Goal: Find specific page/section: Find specific page/section

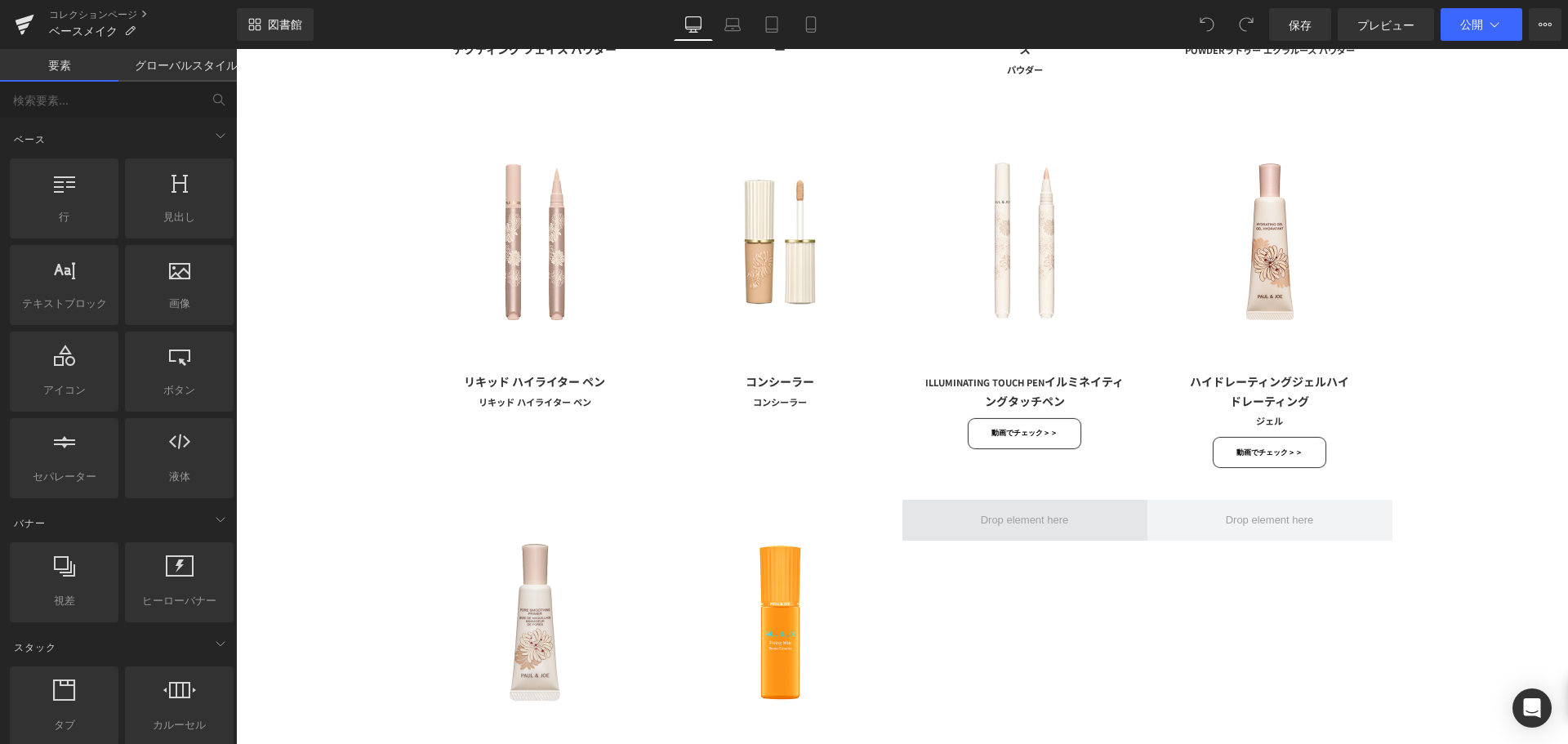
scroll to position [1307, 0]
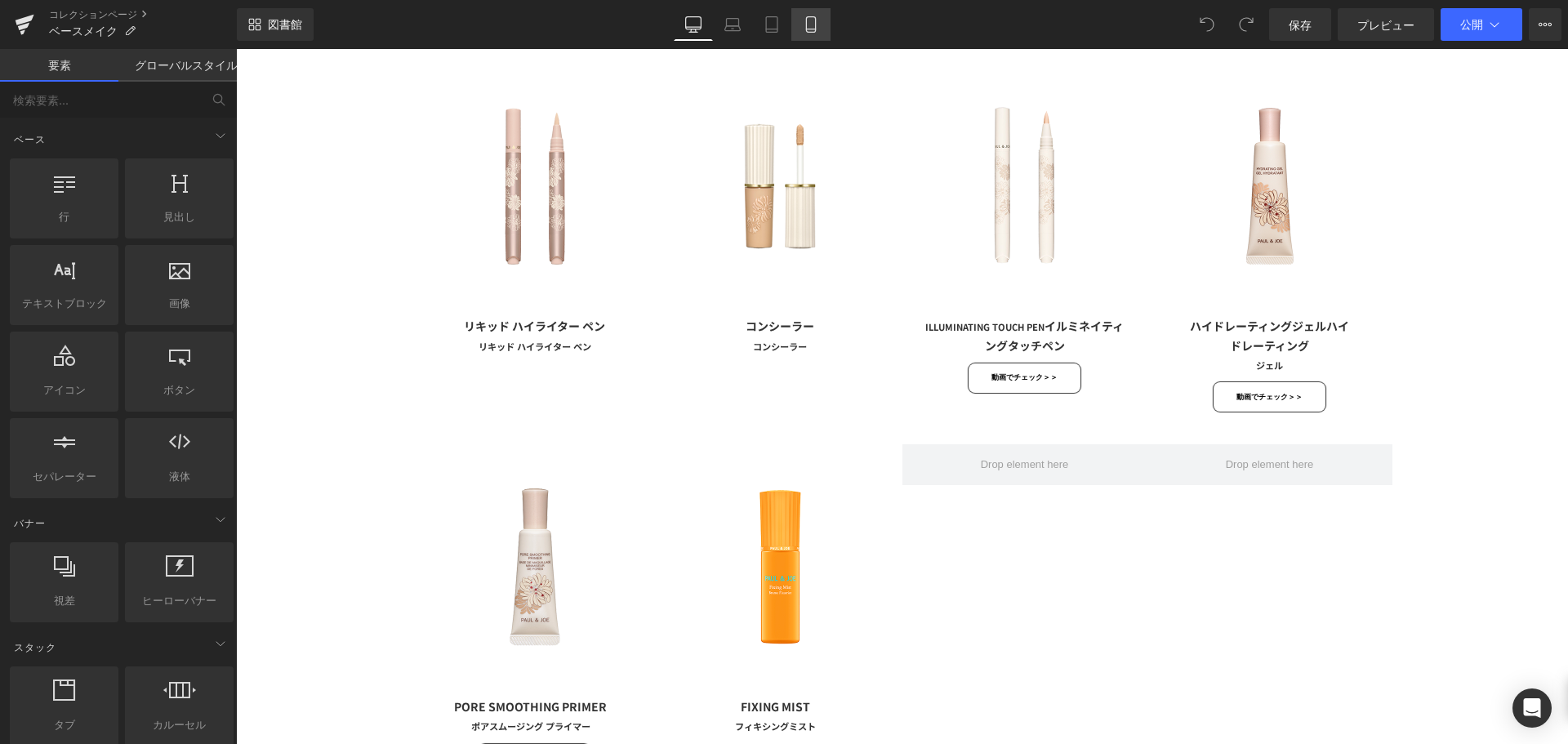
click at [811, 25] on icon at bounding box center [811, 24] width 16 height 16
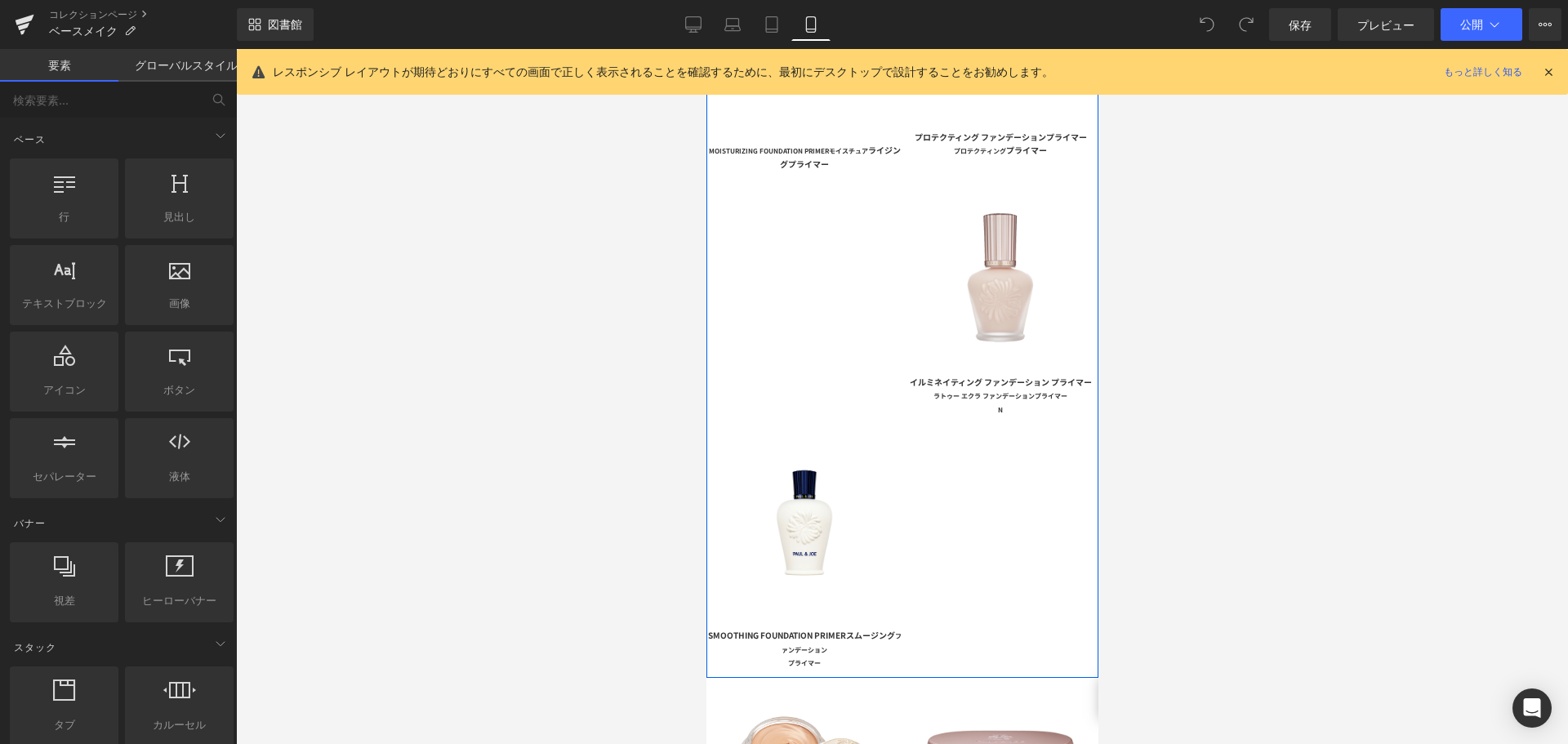
scroll to position [490, 0]
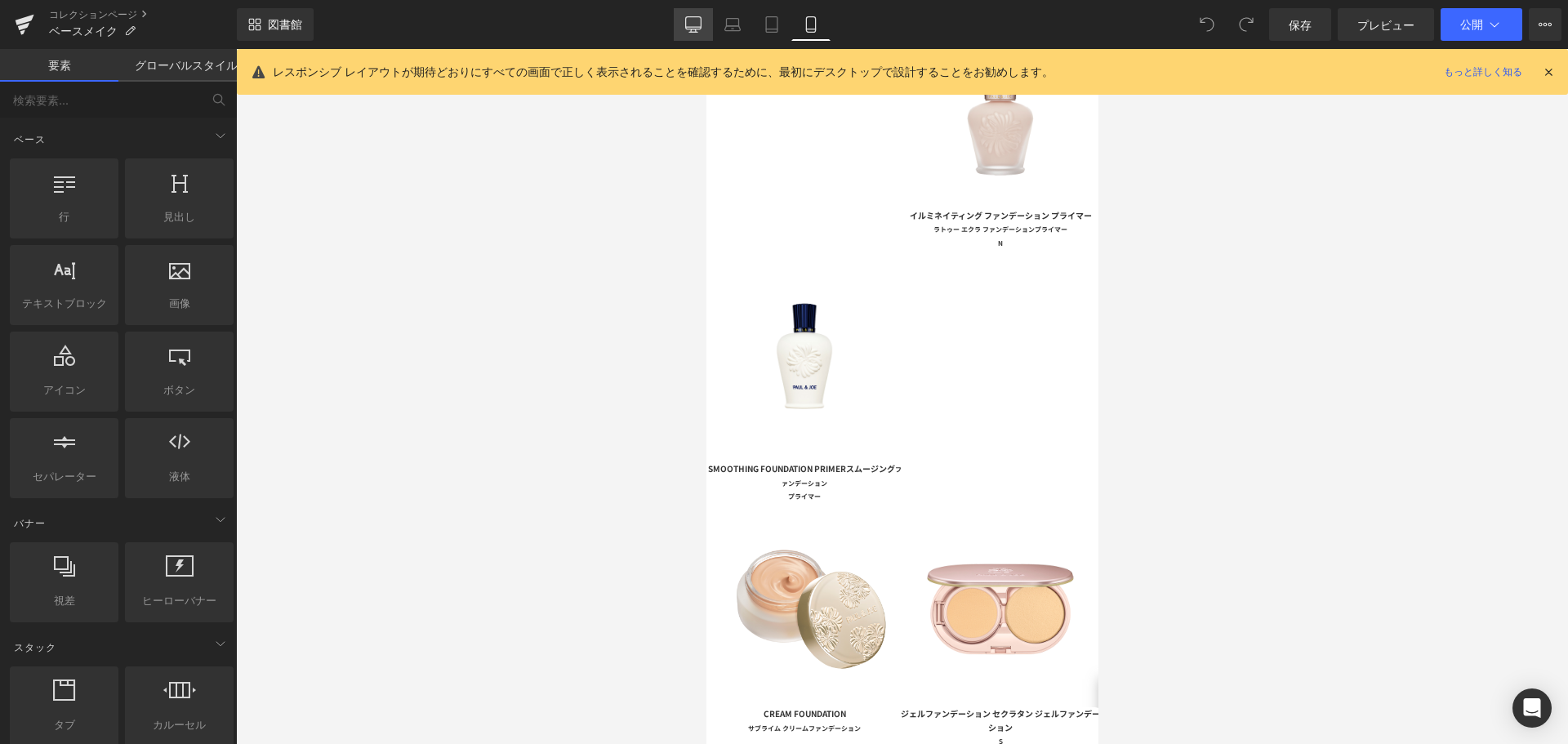
click at [688, 15] on link "デスクトップ" at bounding box center [693, 24] width 39 height 33
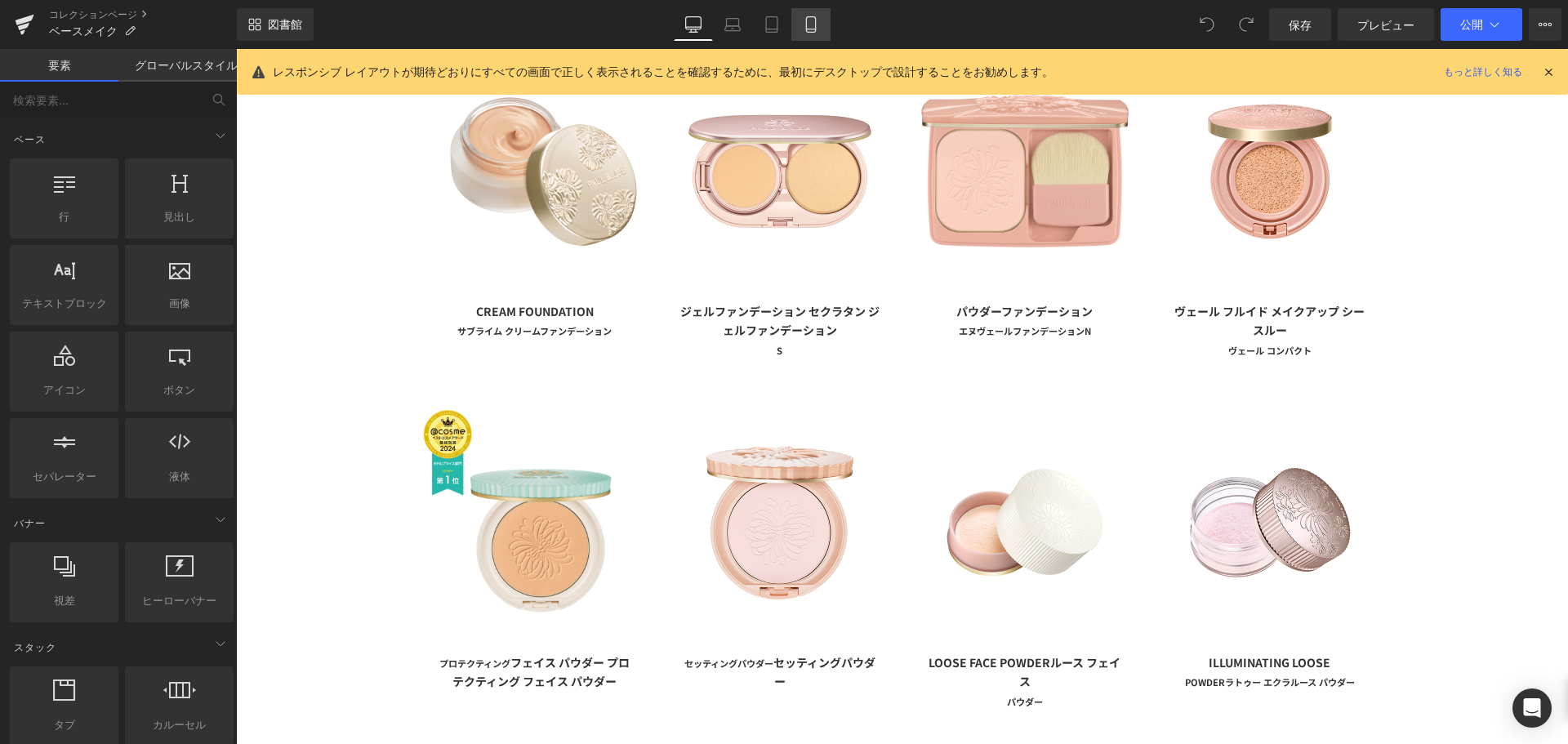
click at [810, 23] on icon at bounding box center [811, 24] width 16 height 16
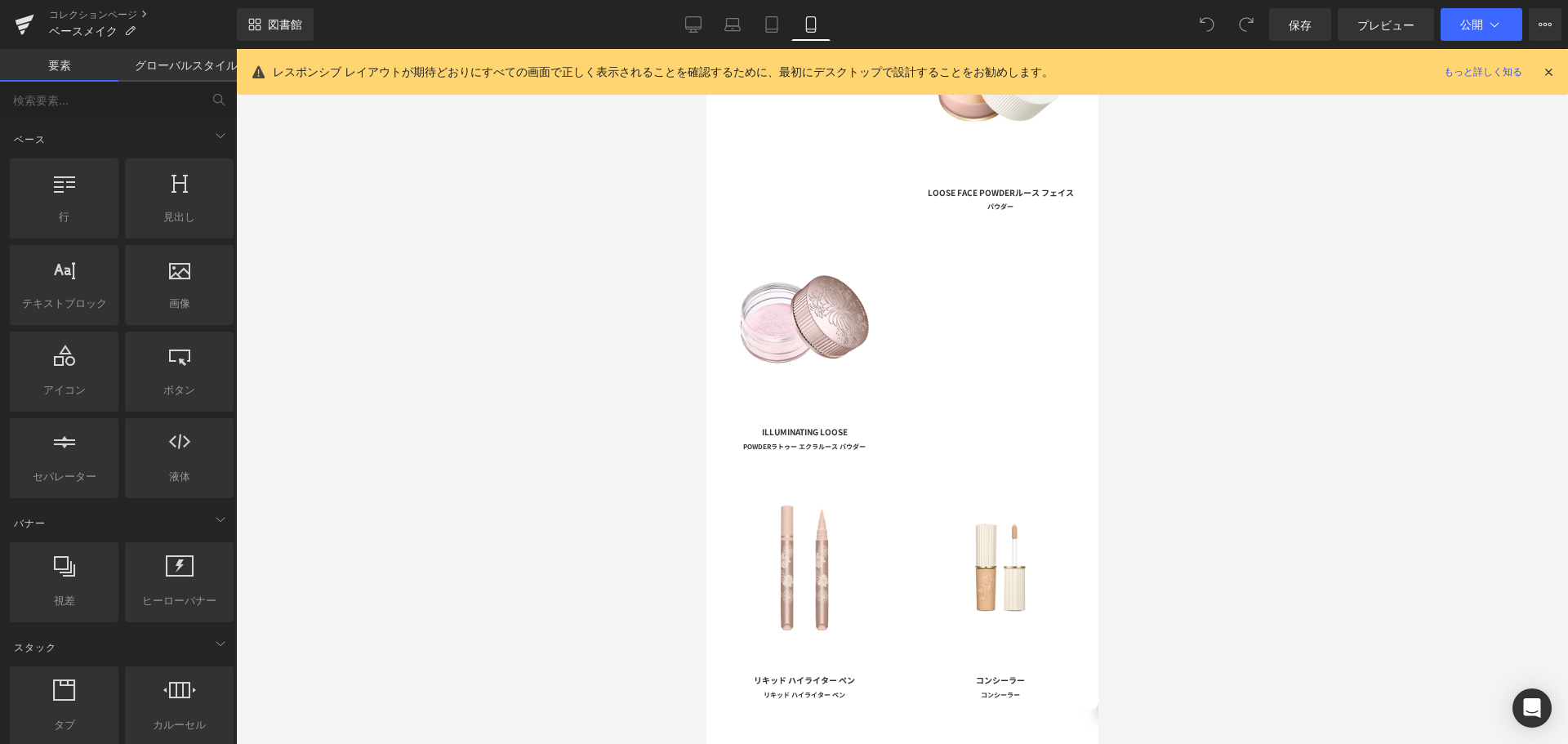
scroll to position [1888, 0]
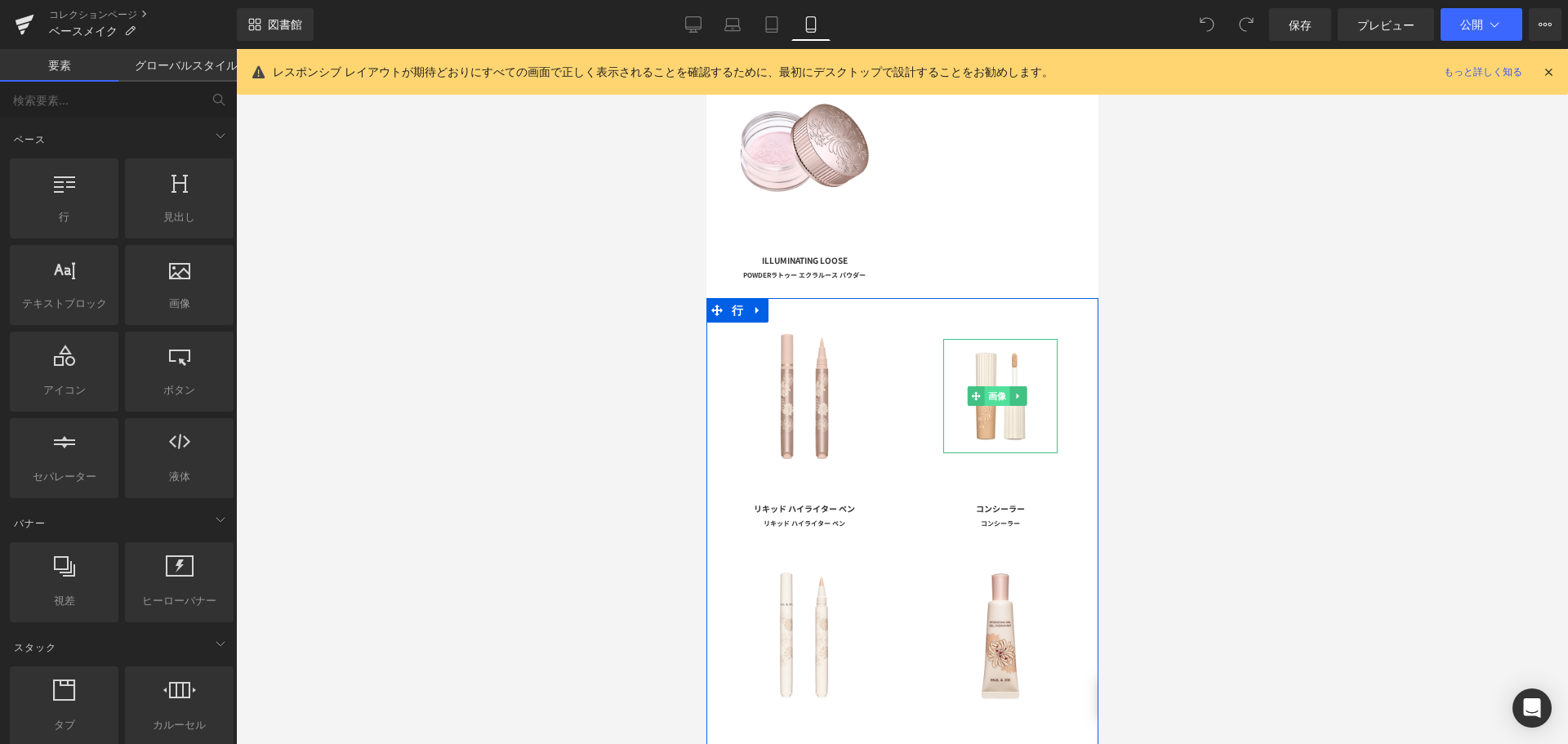
click at [996, 391] on font "画像" at bounding box center [996, 396] width 19 height 11
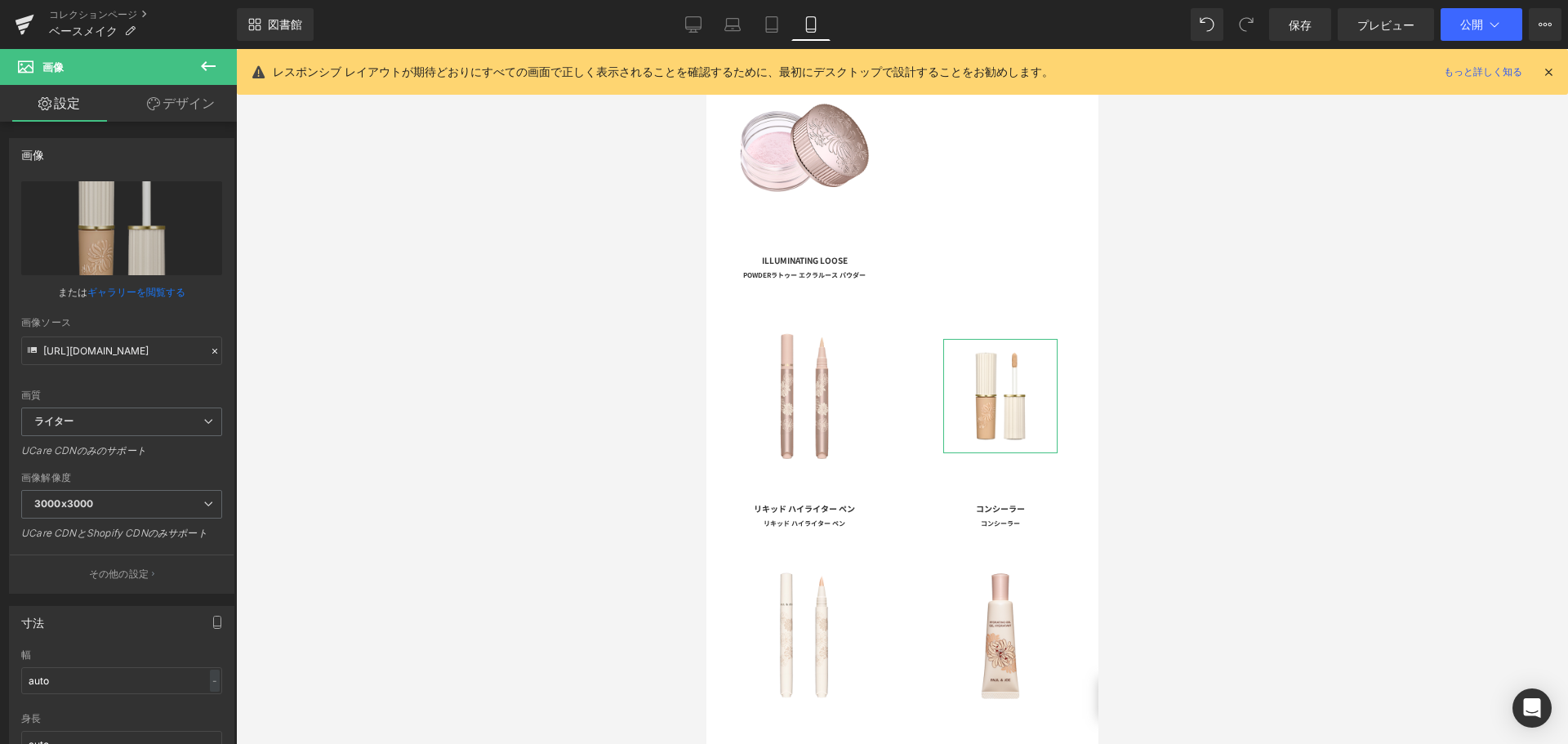
click at [199, 107] on font "デザイン" at bounding box center [188, 103] width 52 height 16
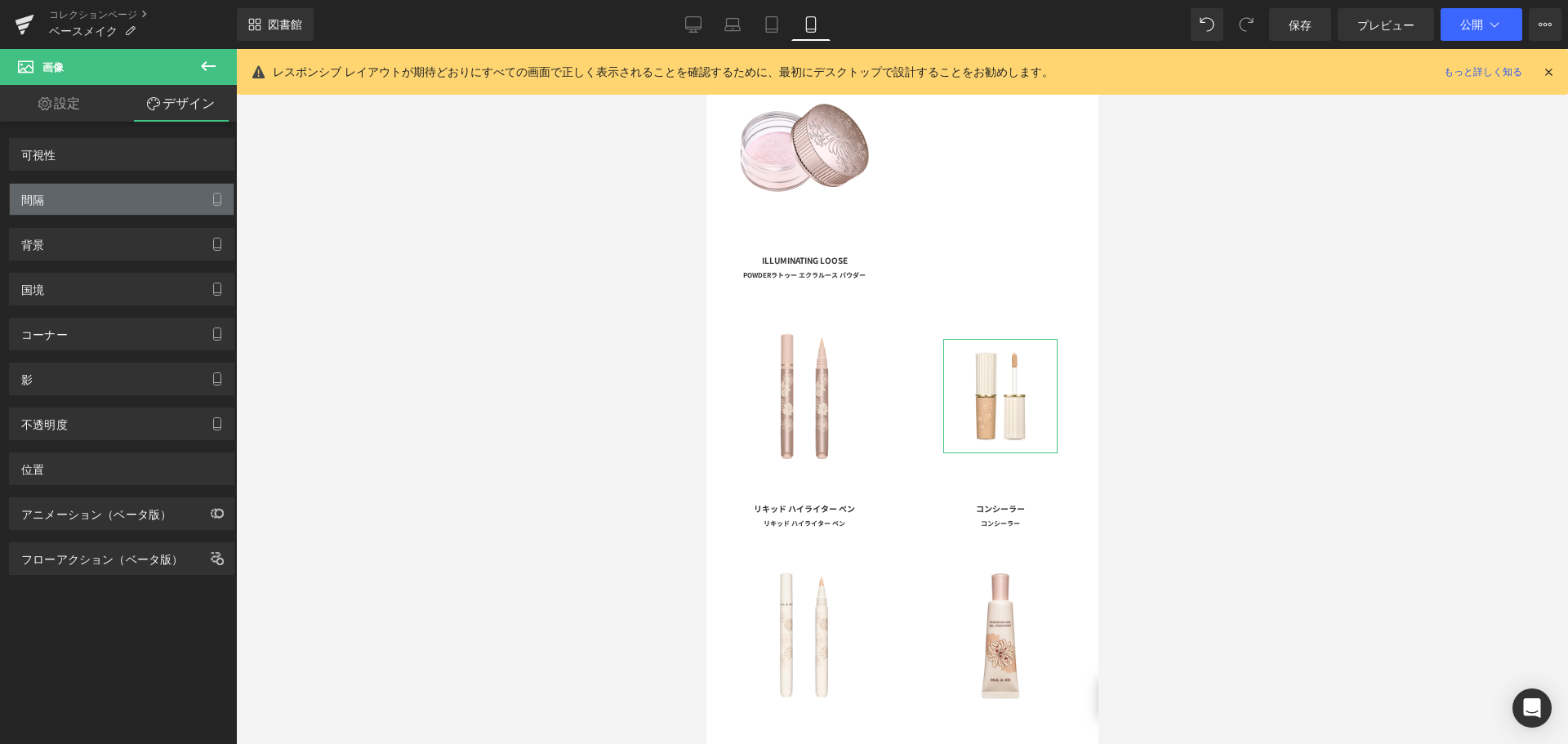
click at [130, 210] on div "間隔" at bounding box center [122, 199] width 224 height 31
click at [101, 210] on div "間隔" at bounding box center [122, 199] width 224 height 31
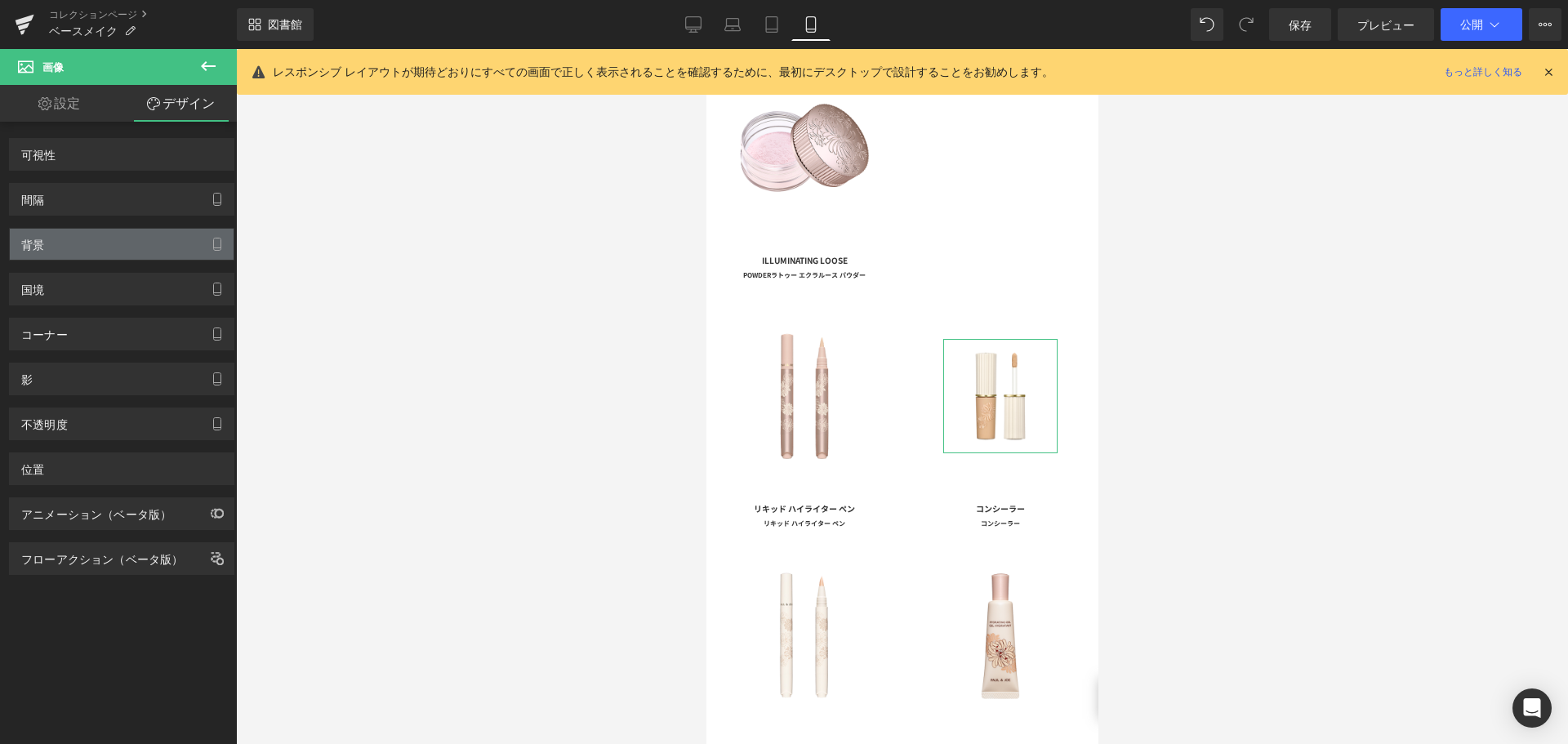
click at [92, 237] on div "背景" at bounding box center [122, 244] width 224 height 31
click at [91, 241] on div "背景" at bounding box center [122, 244] width 224 height 31
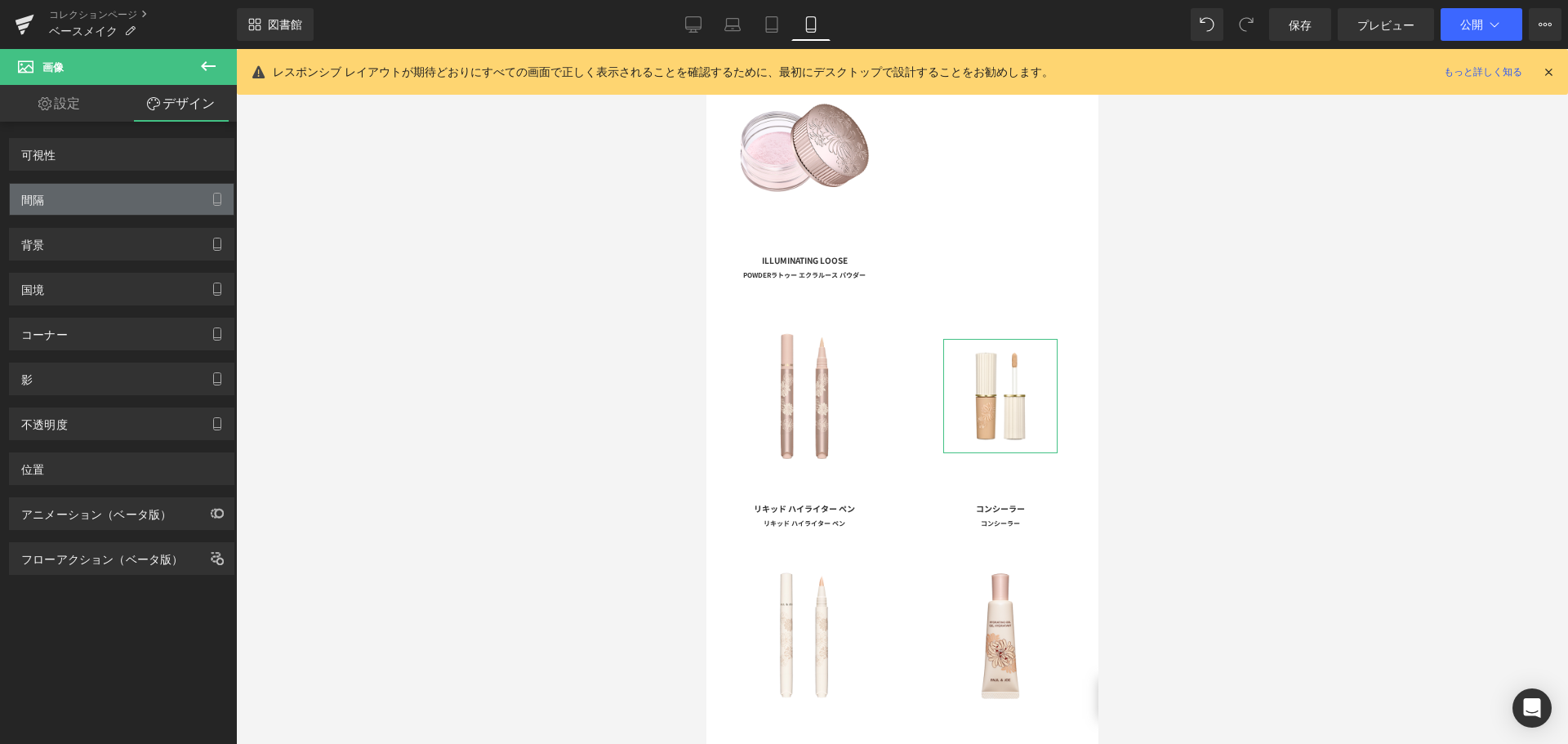
click at [84, 203] on div "間隔" at bounding box center [122, 199] width 224 height 31
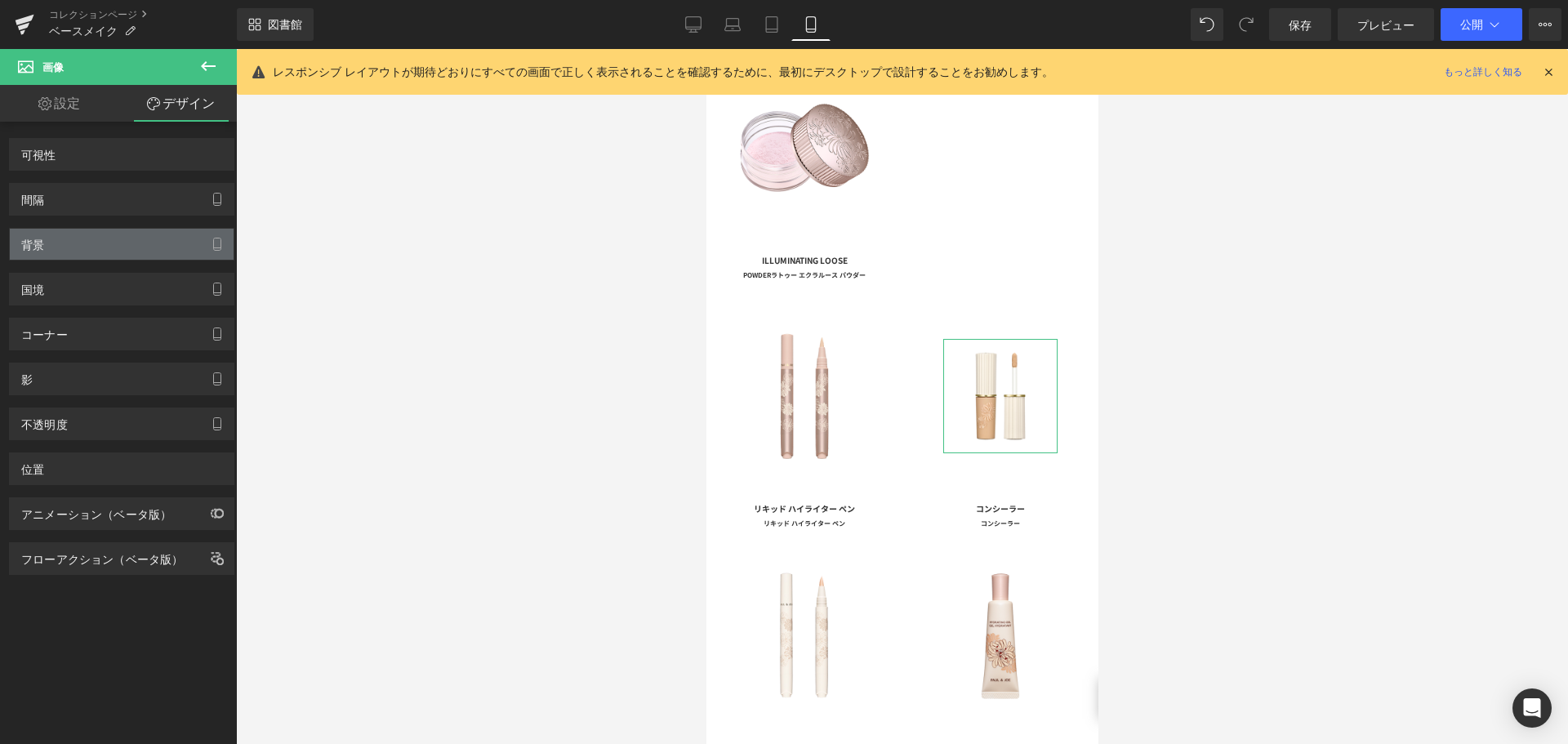
click at [113, 252] on div "背景" at bounding box center [122, 244] width 224 height 31
click at [27, 29] on icon at bounding box center [25, 25] width 20 height 41
